Goal: Task Accomplishment & Management: Manage account settings

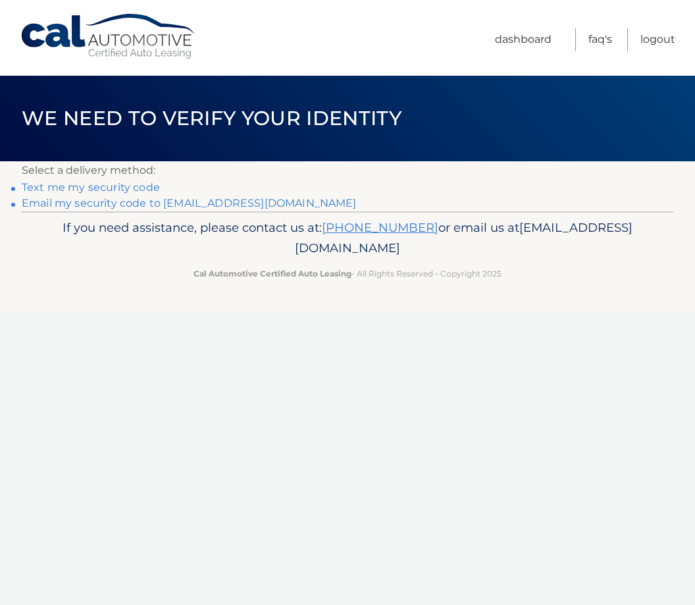
click at [232, 200] on link "Email my security code to e****@egluck.com" at bounding box center [189, 203] width 335 height 13
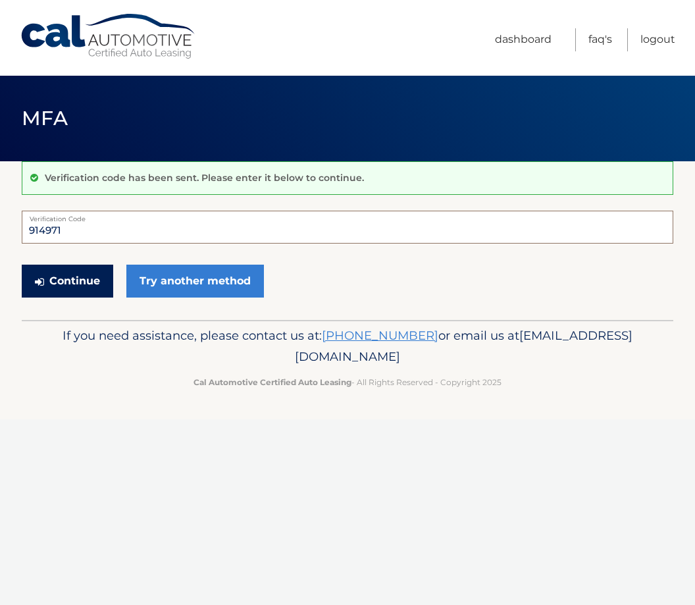
type input "914971"
click at [67, 277] on button "Continue" at bounding box center [67, 281] width 91 height 33
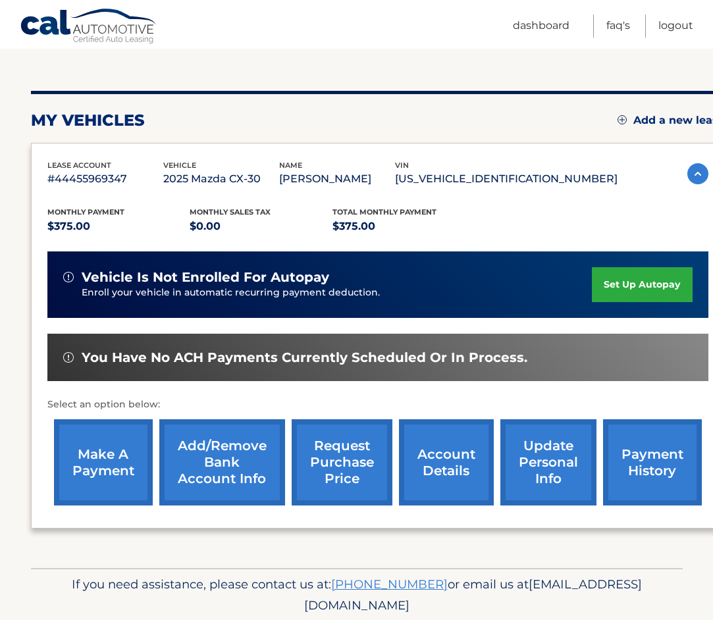
scroll to position [129, 0]
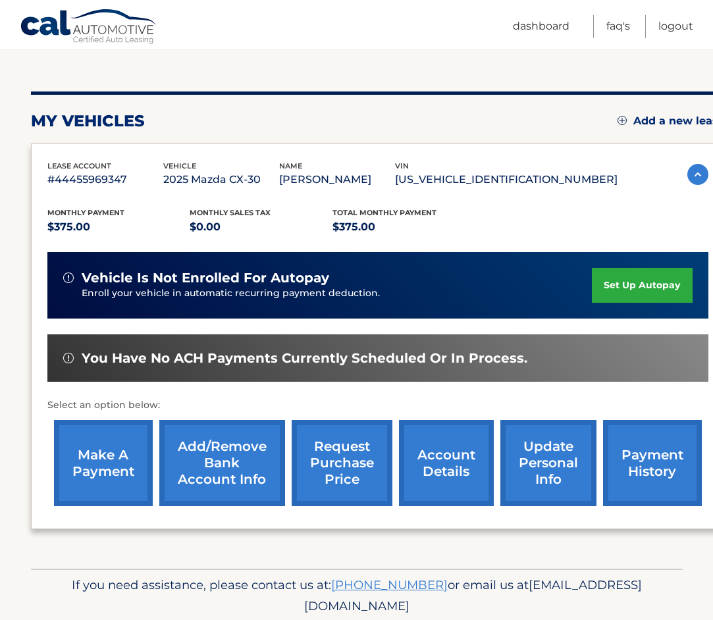
click at [652, 465] on link "payment history" at bounding box center [652, 463] width 99 height 86
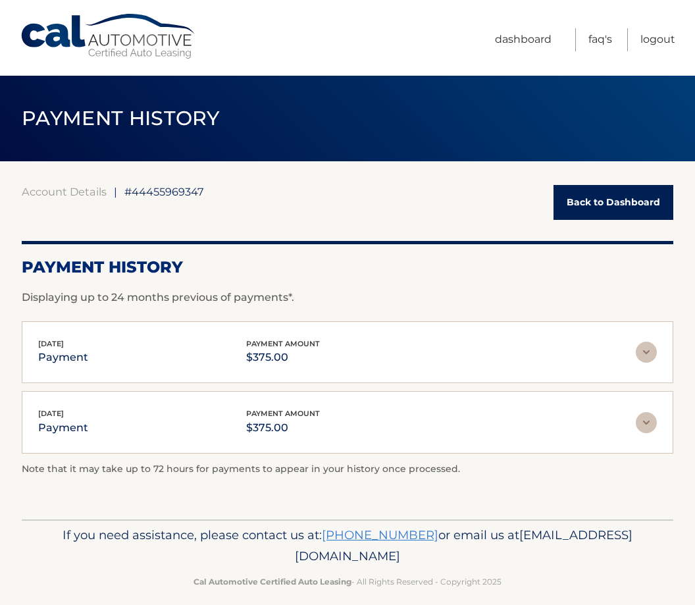
click at [632, 199] on link "Back to Dashboard" at bounding box center [614, 202] width 120 height 35
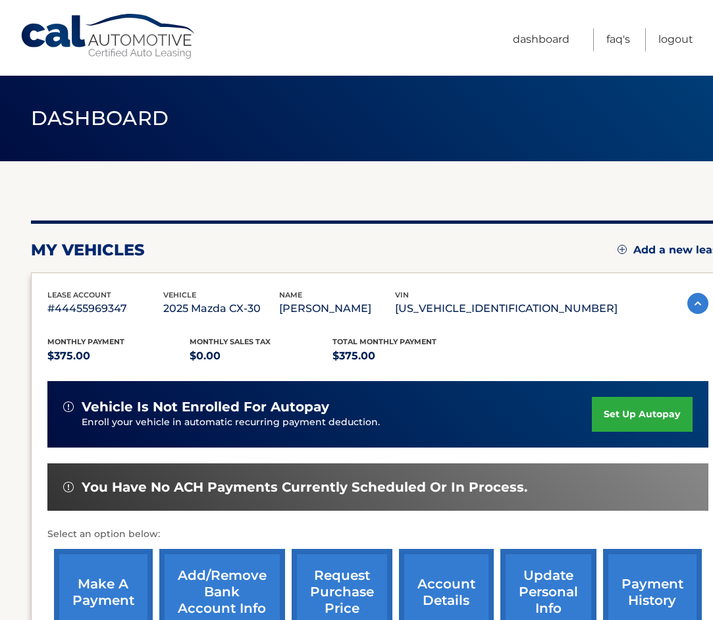
click at [696, 308] on img at bounding box center [697, 303] width 21 height 21
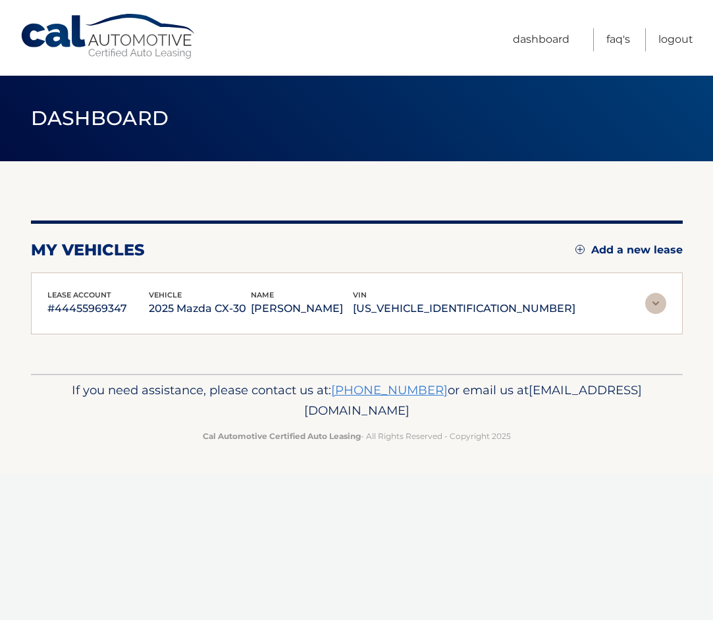
click at [663, 311] on img at bounding box center [655, 303] width 21 height 21
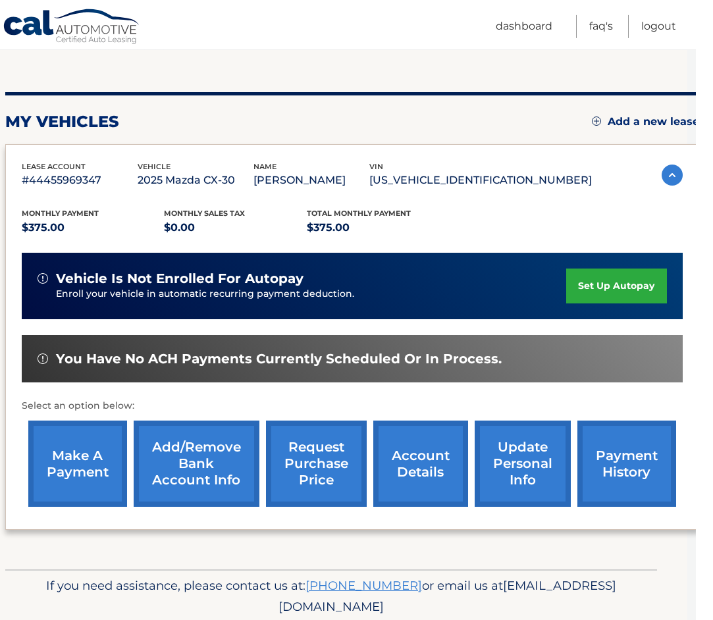
scroll to position [128, 0]
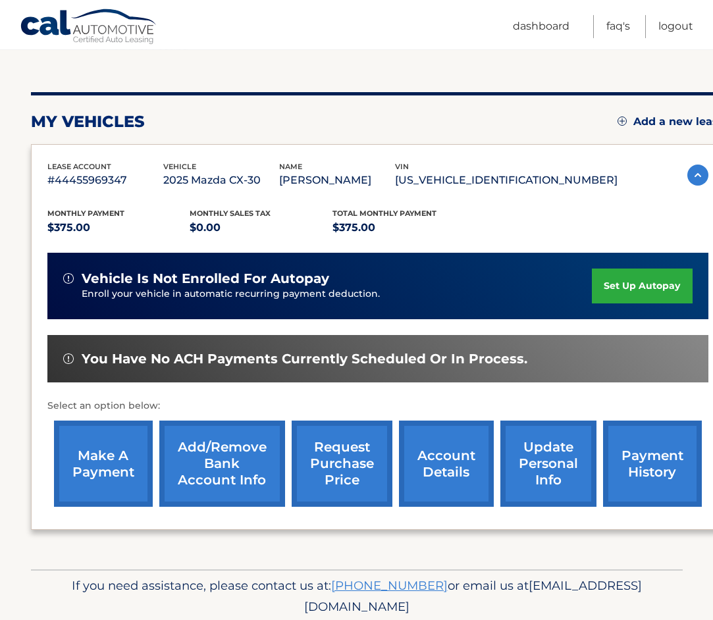
click at [554, 463] on link "update personal info" at bounding box center [548, 464] width 96 height 86
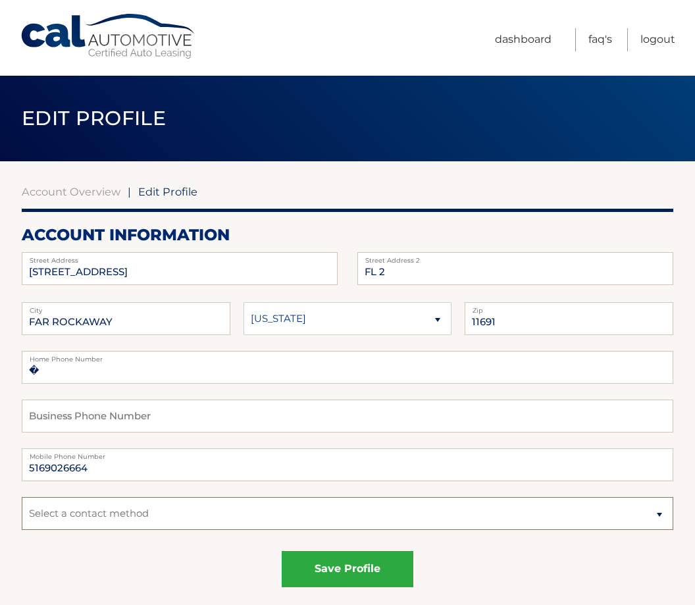
click at [667, 527] on select "Select a contact method Mobile Home" at bounding box center [348, 513] width 652 height 33
select select "1"
click at [66, 519] on select "Select a contact method Mobile Home" at bounding box center [348, 513] width 652 height 33
click at [68, 512] on select "Select a contact method Mobile Home" at bounding box center [348, 513] width 652 height 33
click at [669, 519] on select "Select a contact method Mobile Home" at bounding box center [348, 513] width 652 height 33
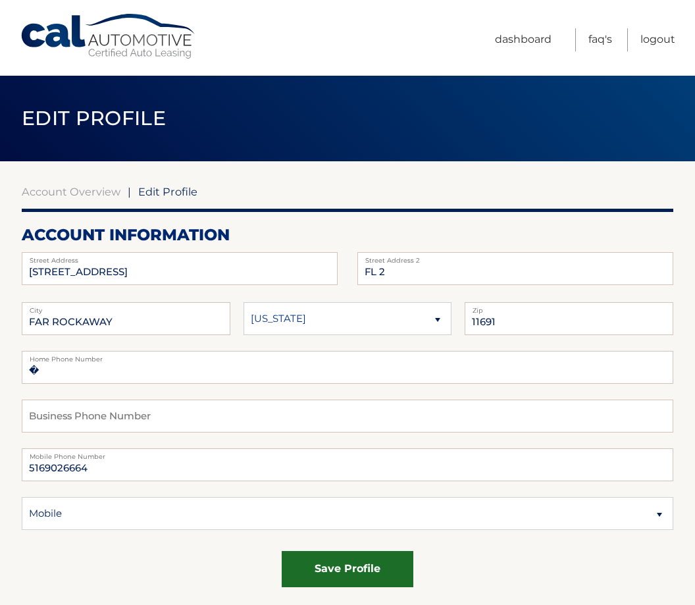
click at [359, 568] on button "save profile" at bounding box center [348, 569] width 132 height 36
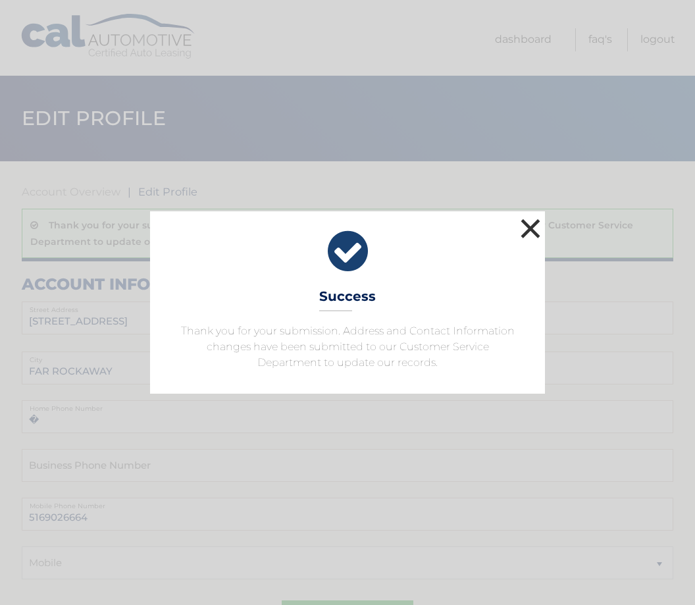
click at [536, 228] on button "×" at bounding box center [530, 228] width 26 height 26
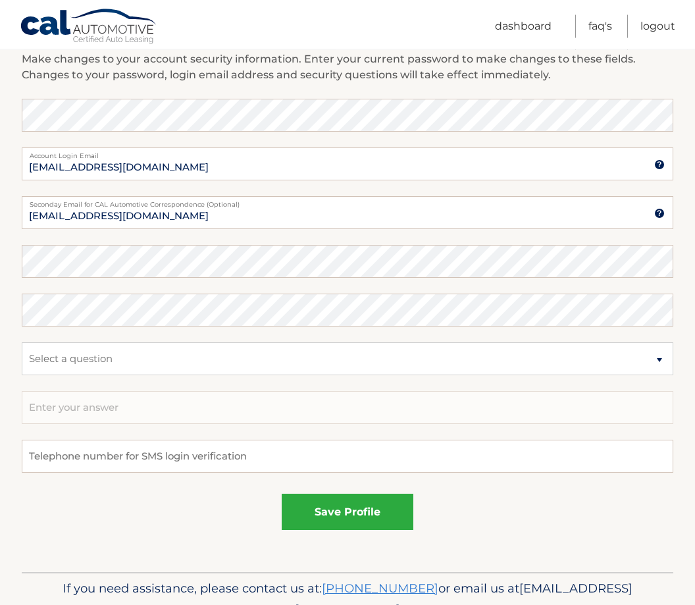
scroll to position [654, 0]
click at [301, 463] on input "tel" at bounding box center [348, 456] width 652 height 33
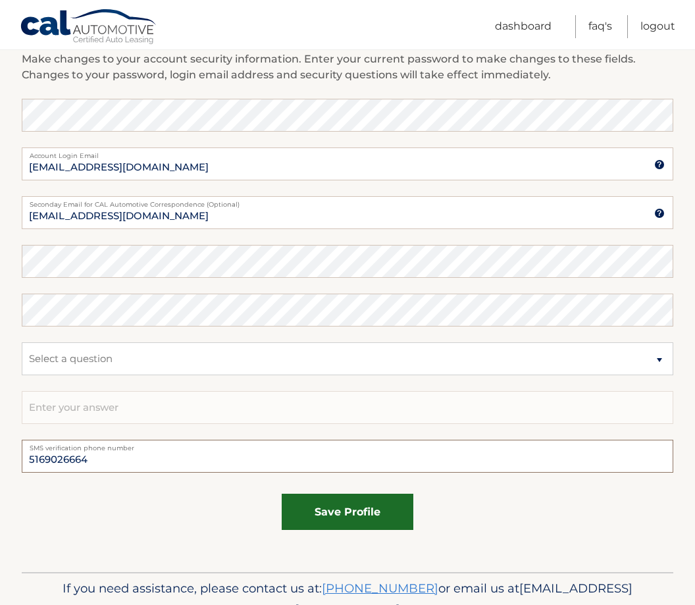
type input "5169026664"
click at [368, 498] on button "save profile" at bounding box center [348, 512] width 132 height 36
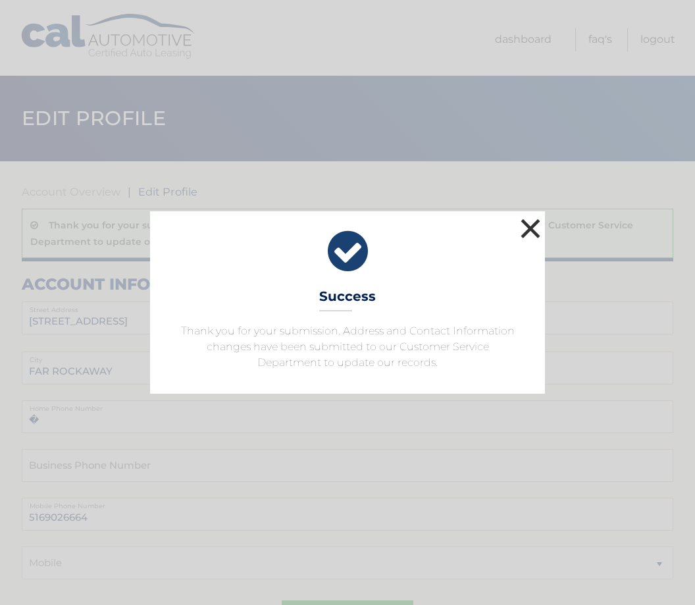
click at [535, 227] on button "×" at bounding box center [530, 228] width 26 height 26
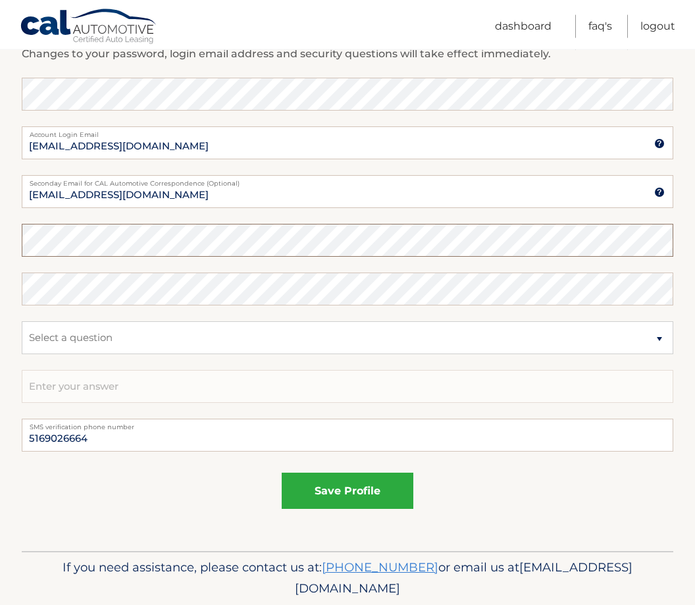
scroll to position [675, 0]
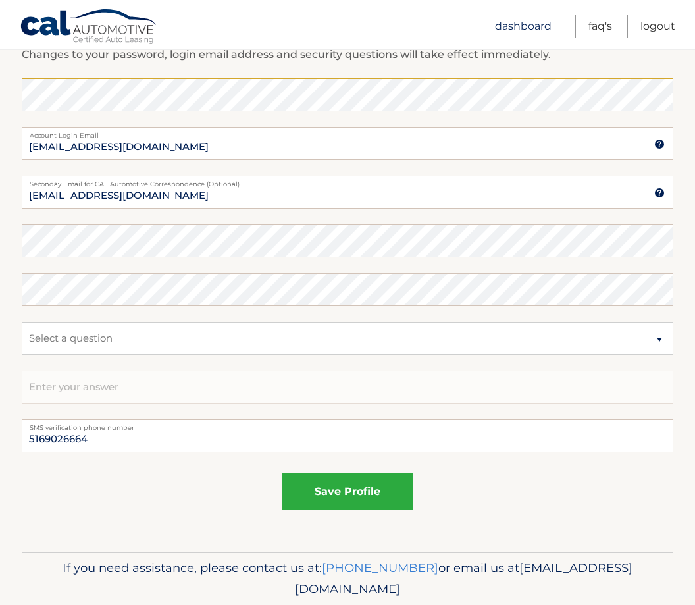
click at [516, 25] on link "Dashboard" at bounding box center [523, 26] width 57 height 23
